Goal: Information Seeking & Learning: Check status

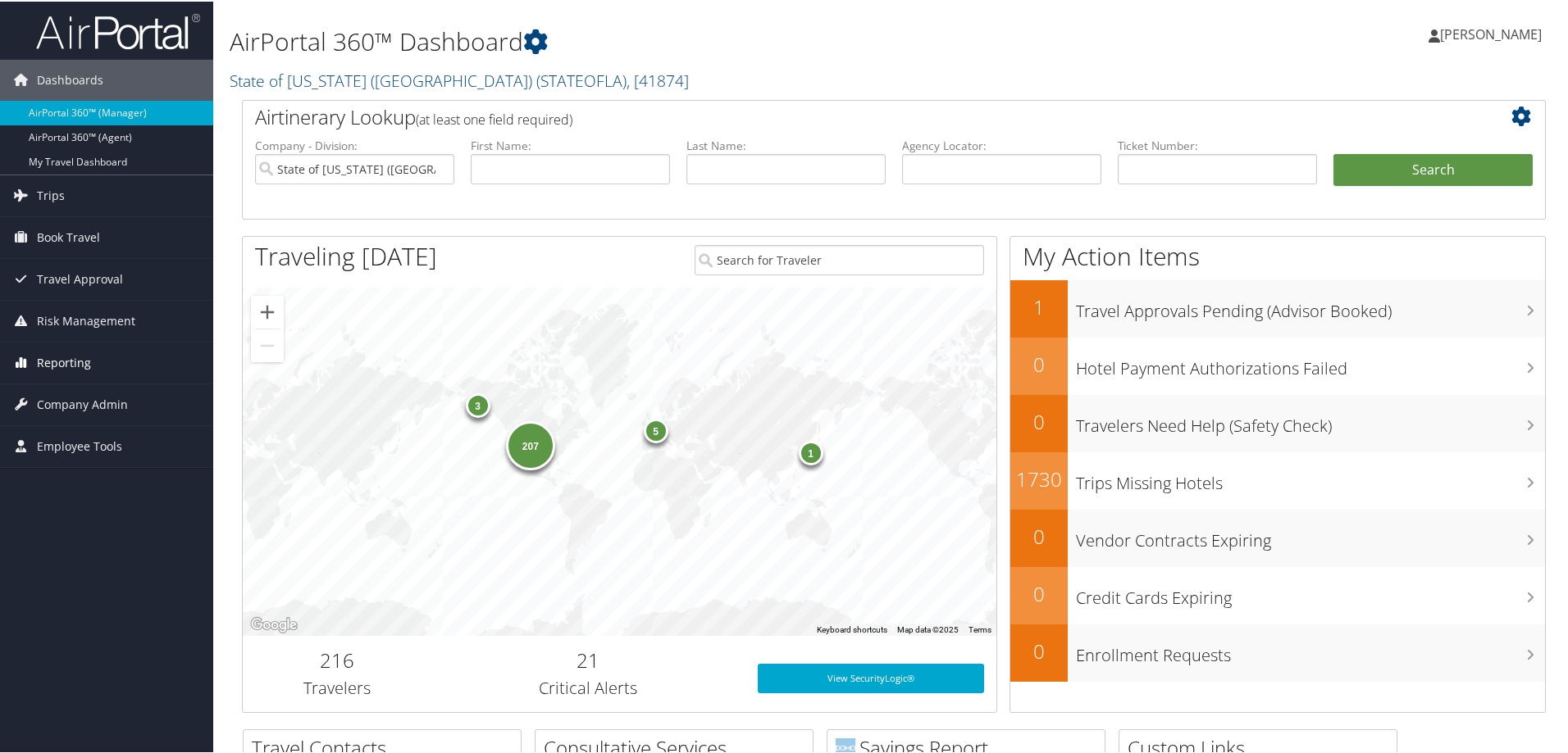
click at [78, 358] on span "Reporting" at bounding box center [64, 362] width 55 height 41
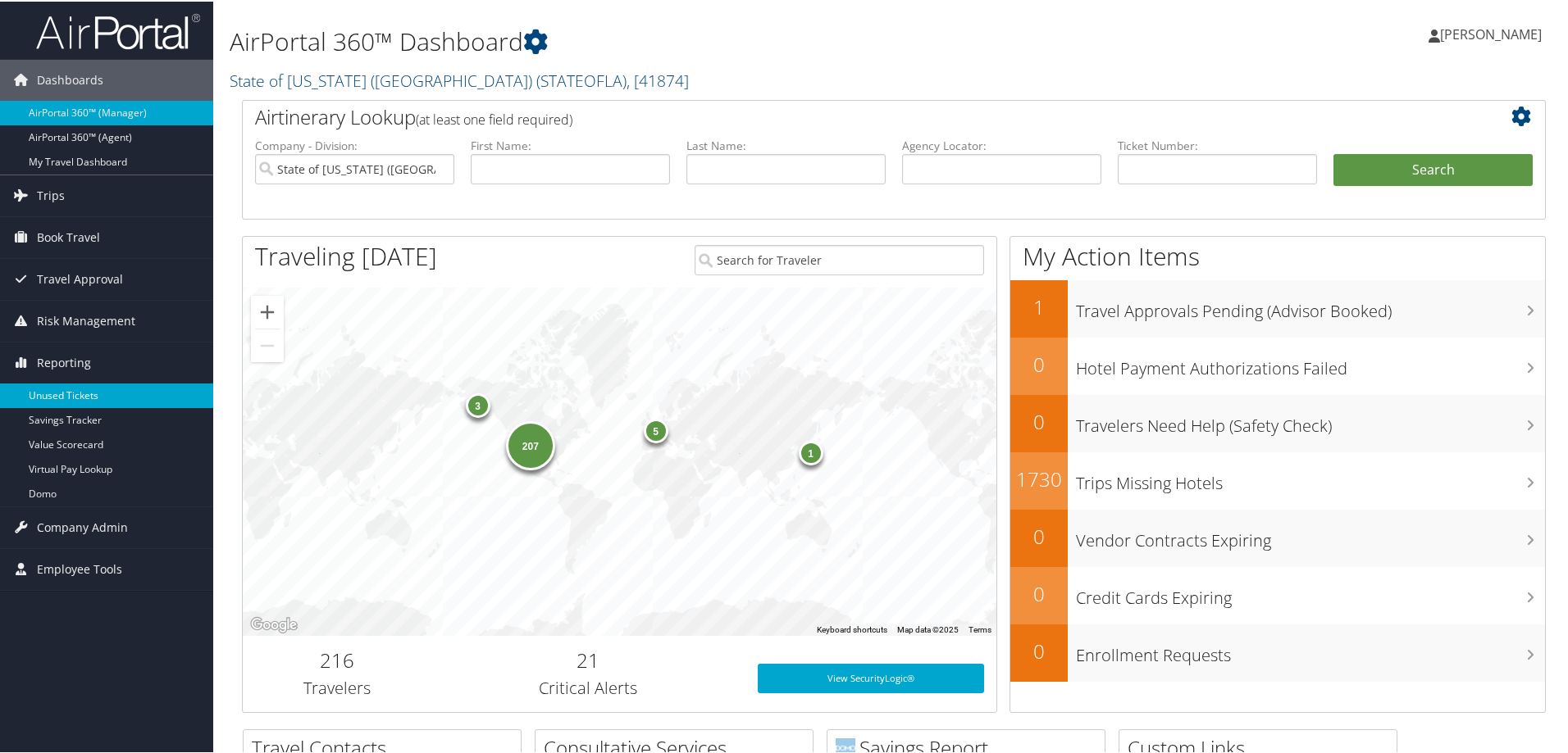
click at [75, 390] on link "Unused Tickets" at bounding box center [107, 395] width 213 height 25
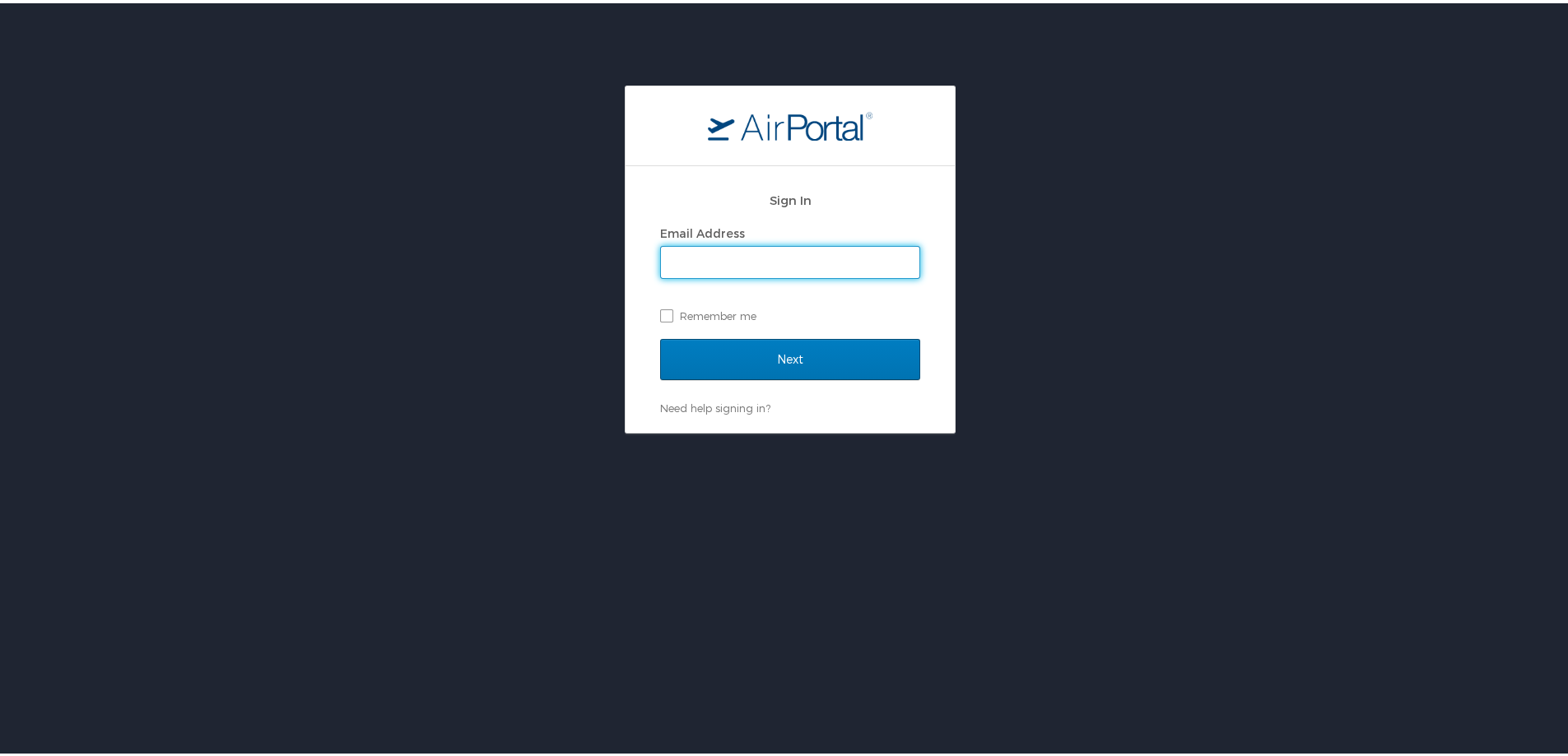
click at [771, 255] on input "Email Address" at bounding box center [790, 259] width 259 height 32
type input "jessica.girard@cbtravel.com"
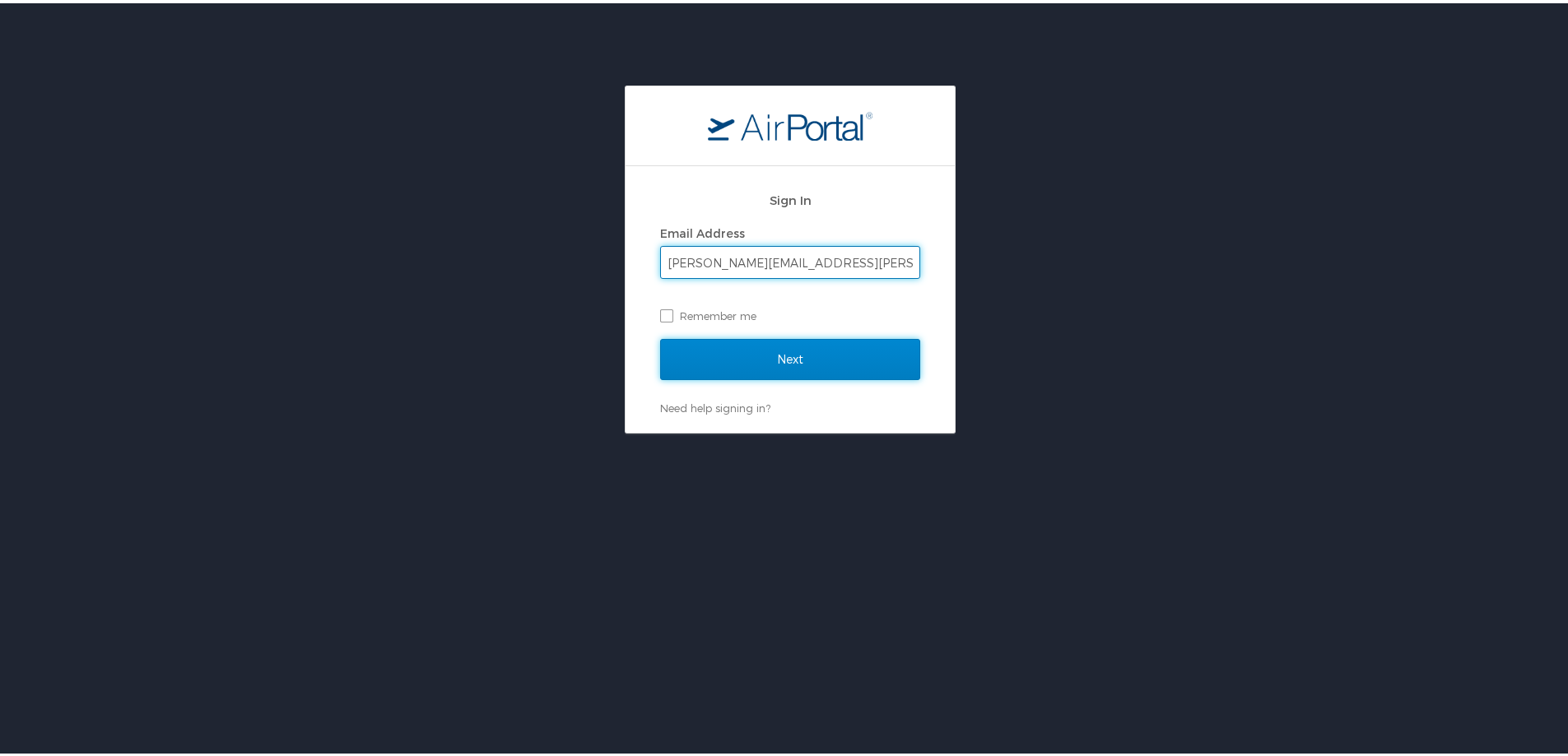
click at [756, 369] on input "Next" at bounding box center [790, 356] width 260 height 41
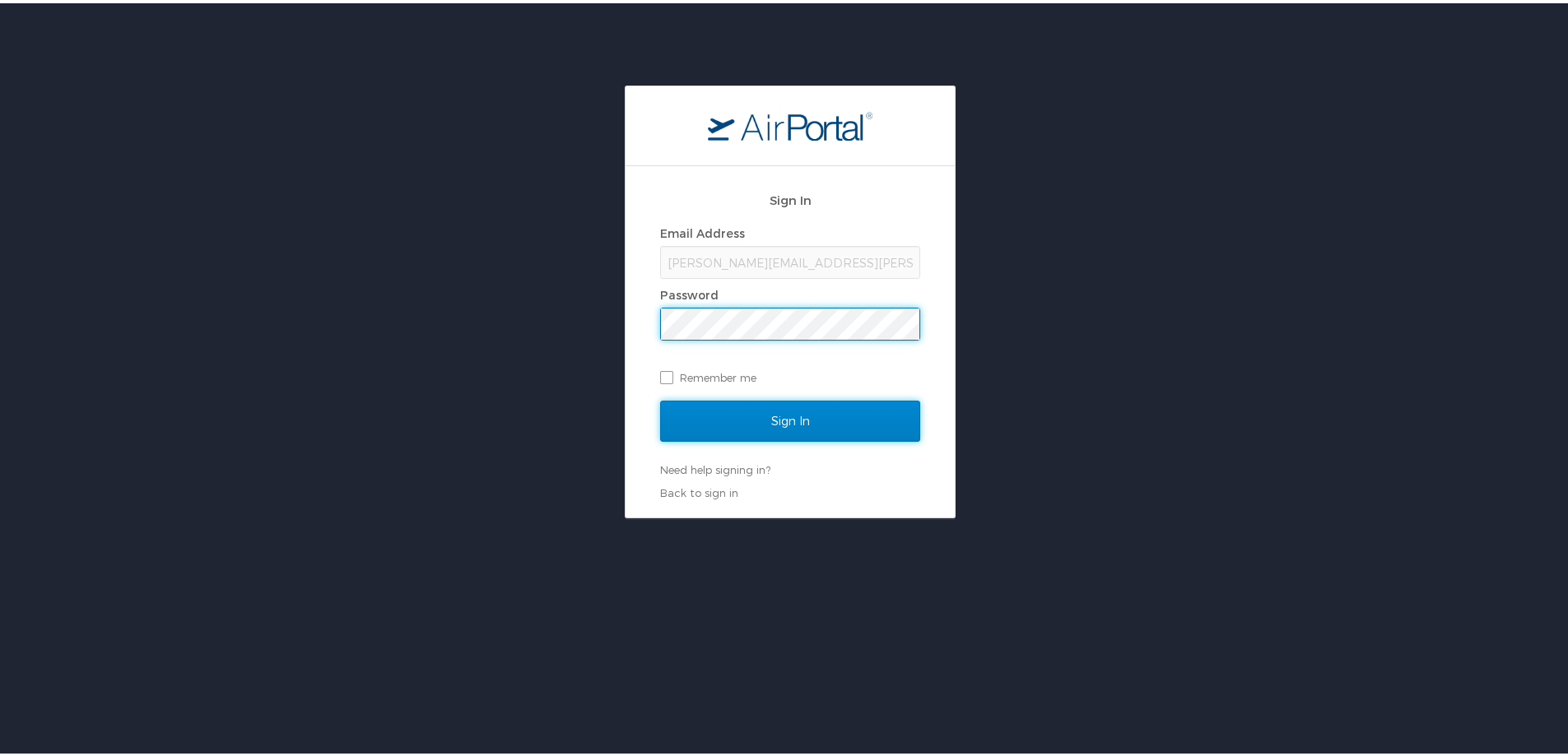
click at [741, 409] on input "Sign In" at bounding box center [790, 418] width 260 height 41
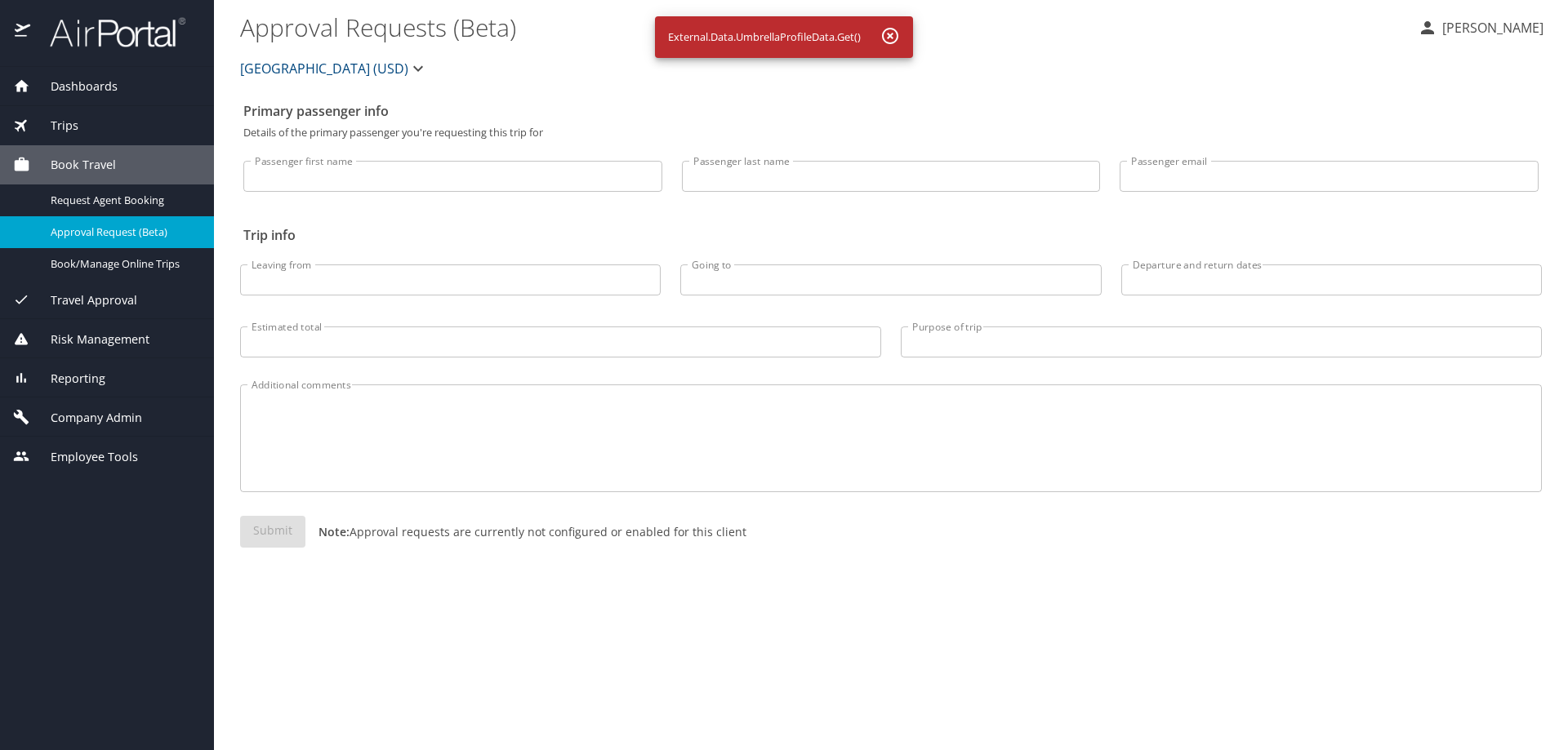
click at [93, 378] on span "Reporting" at bounding box center [67, 379] width 75 height 18
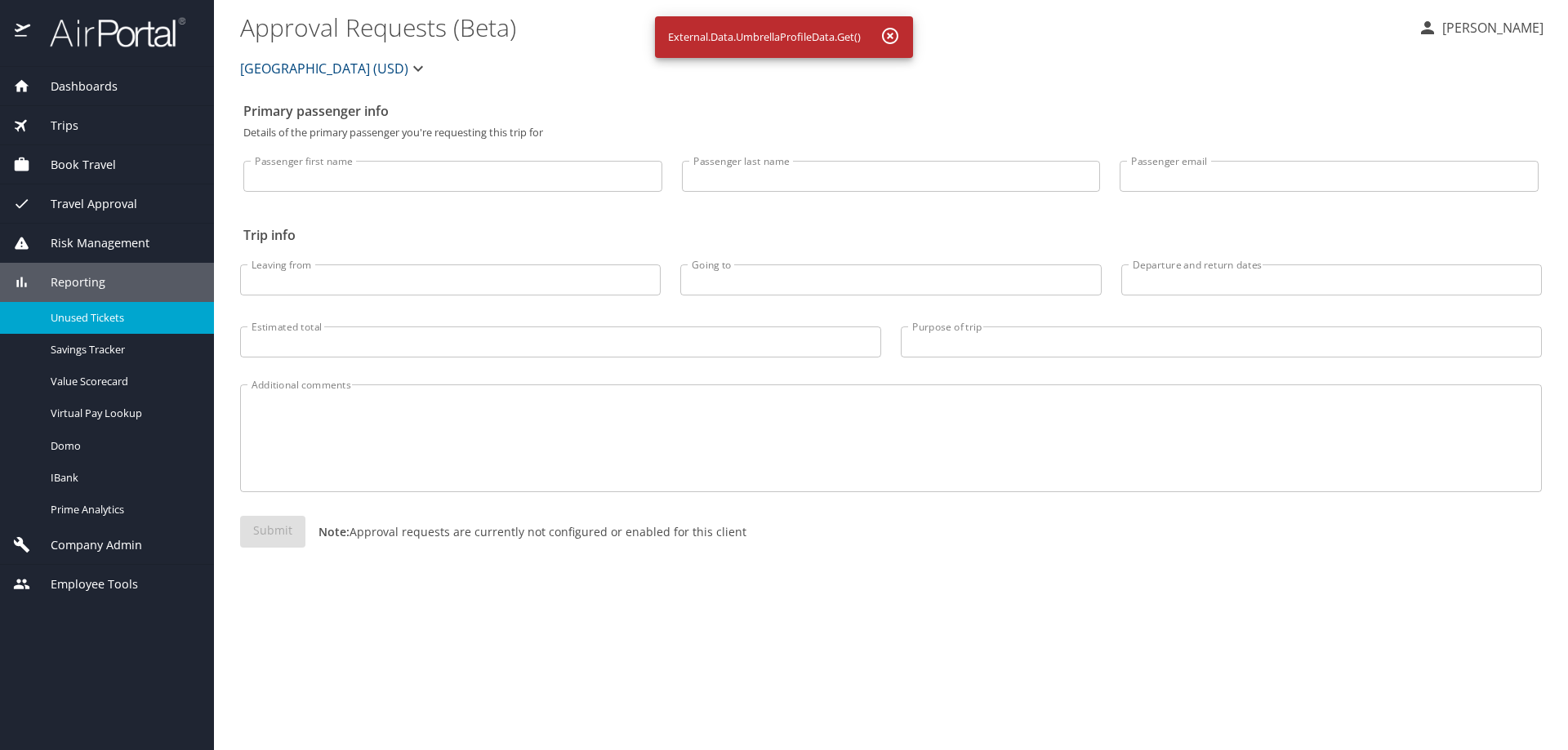
click at [94, 317] on span "Unused Tickets" at bounding box center [123, 317] width 144 height 16
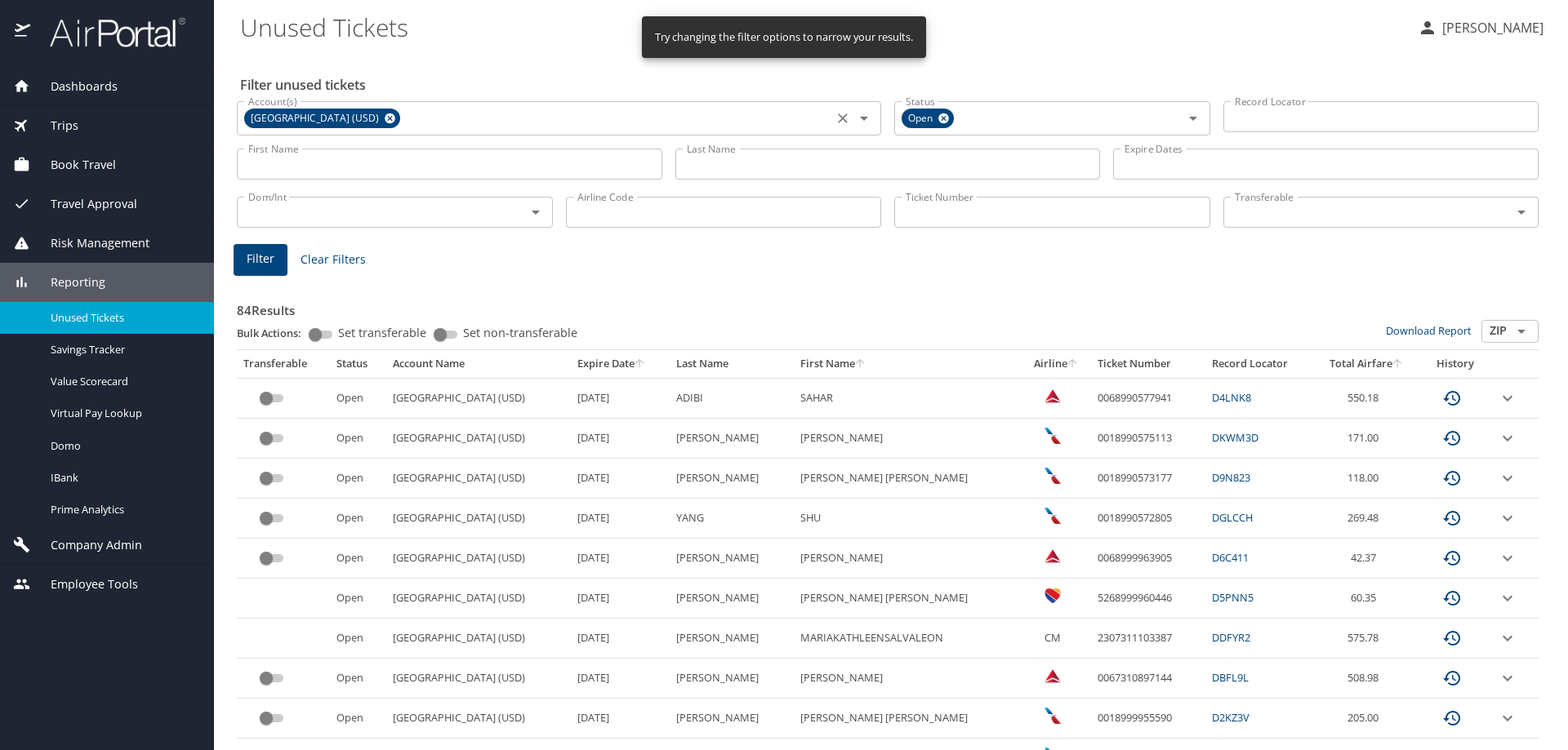
click at [395, 116] on icon at bounding box center [390, 118] width 11 height 11
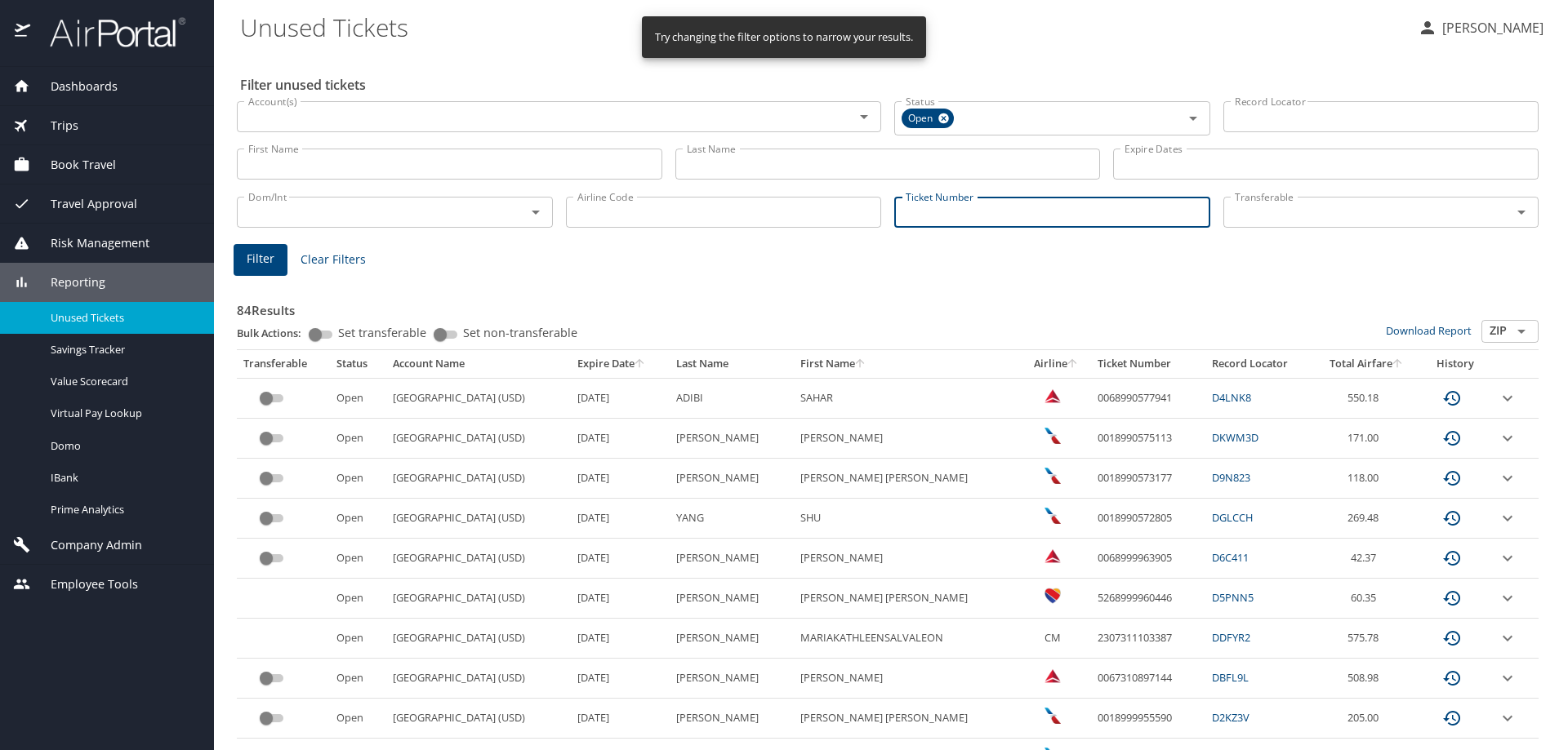
click at [921, 220] on input "Ticket Number" at bounding box center [1052, 212] width 316 height 31
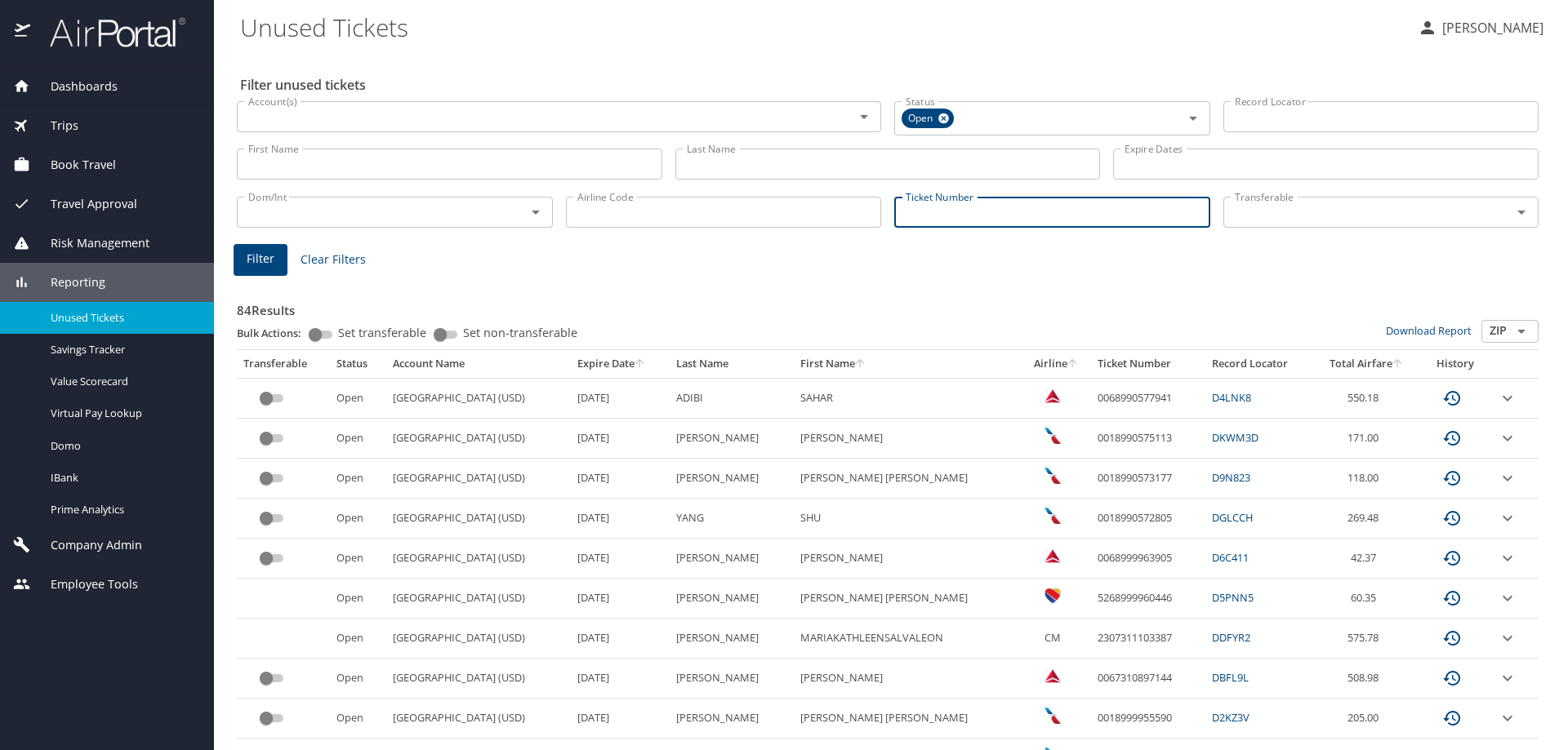
click at [921, 220] on input "Ticket Number" at bounding box center [1052, 212] width 316 height 31
click at [253, 260] on span "Filter" at bounding box center [261, 257] width 28 height 21
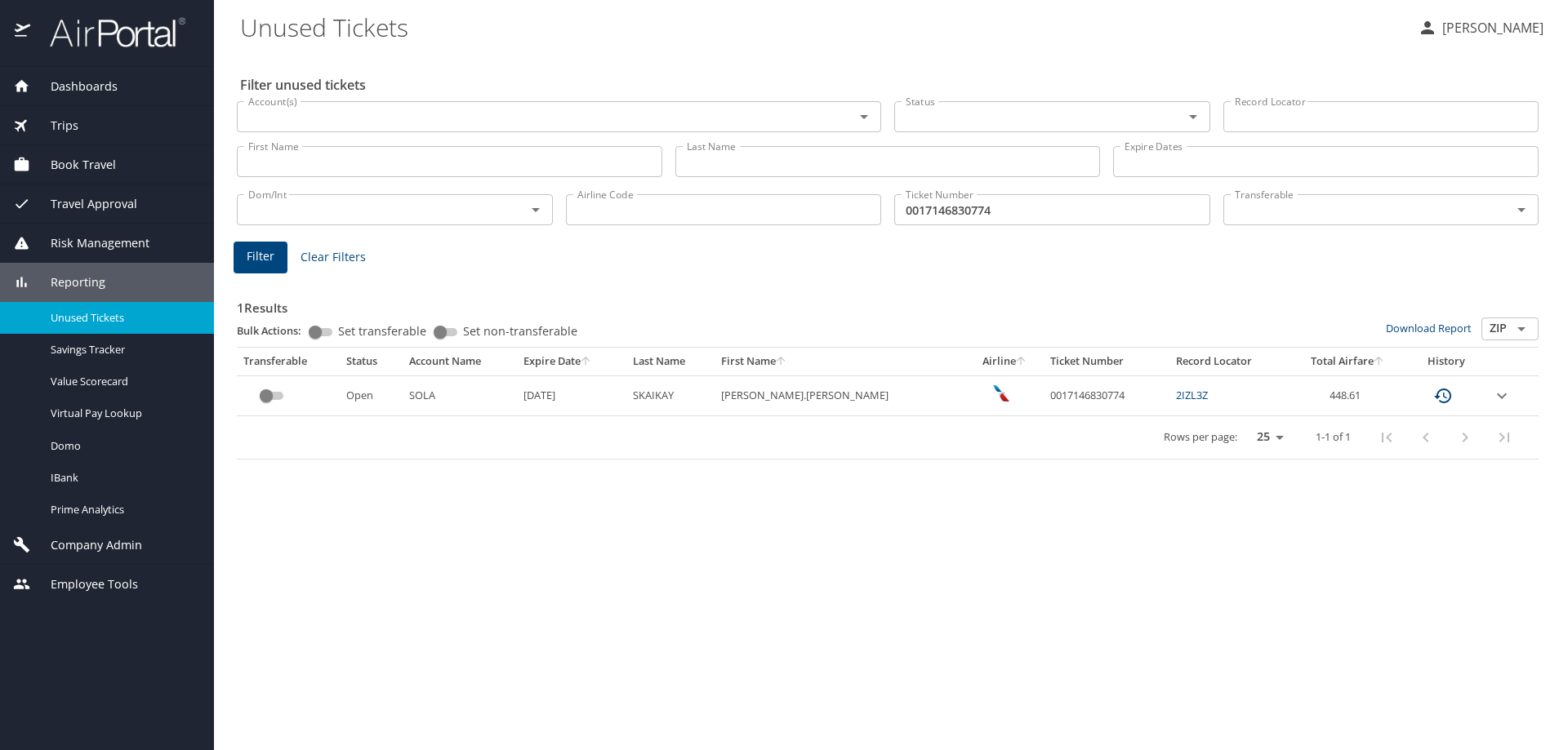
drag, startPoint x: 853, startPoint y: 481, endPoint x: 933, endPoint y: 440, distance: 89.9
click at [854, 481] on div "Filter unused tickets Account(s) Account(s) Status Status Record Locator Record…" at bounding box center [891, 401] width 1301 height 698
drag, startPoint x: 990, startPoint y: 395, endPoint x: 1079, endPoint y: 401, distance: 89.2
click at [1079, 401] on td "0017146830774" at bounding box center [1107, 396] width 127 height 40
copy td "0017146830774"
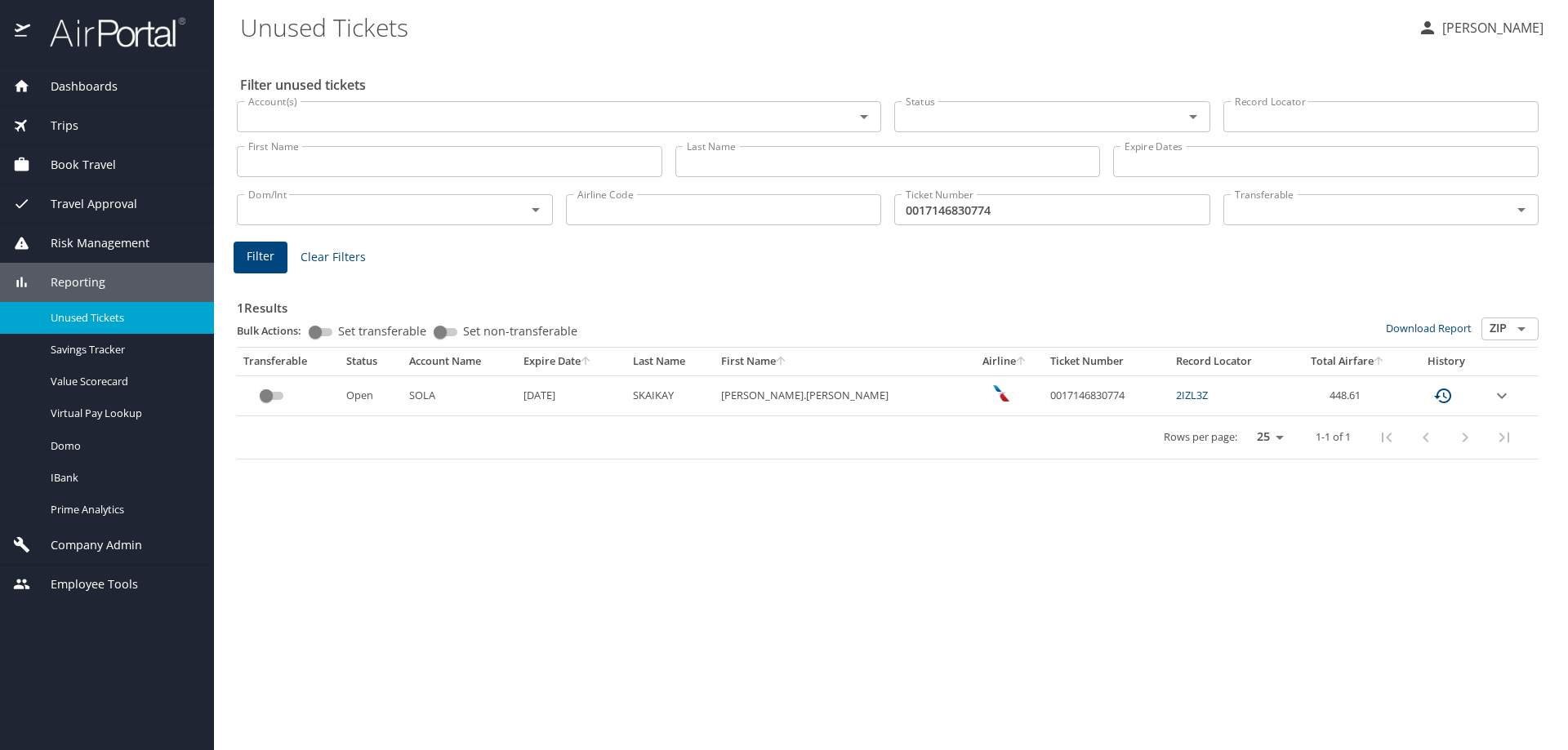
click at [1093, 211] on input "0017146830774" at bounding box center [1052, 210] width 316 height 31
type input "0"
click at [955, 207] on input "Ticket Number" at bounding box center [1052, 210] width 316 height 31
click at [955, 208] on input "Ticket Number" at bounding box center [1052, 210] width 316 height 31
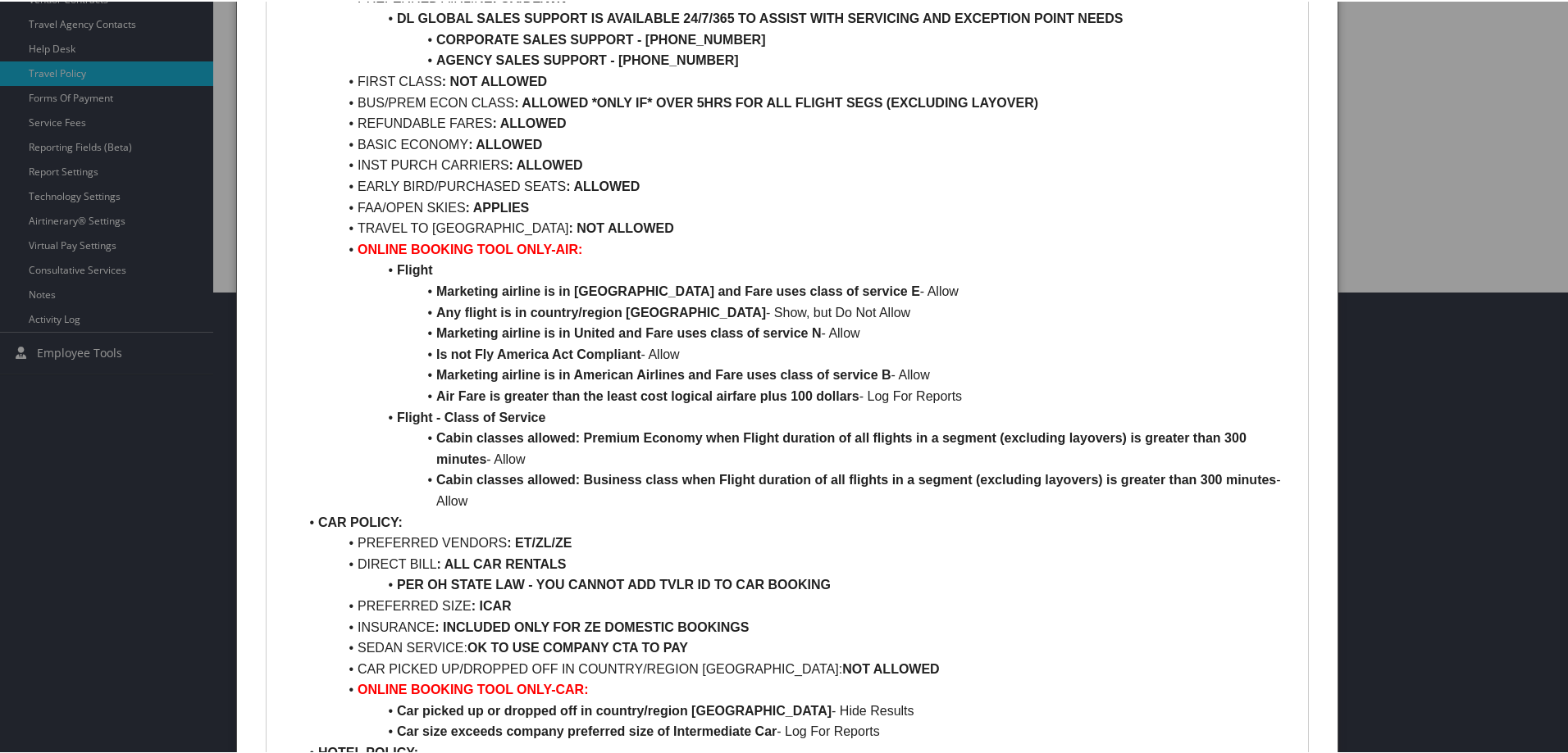
scroll to position [492, 0]
